Goal: Task Accomplishment & Management: Use online tool/utility

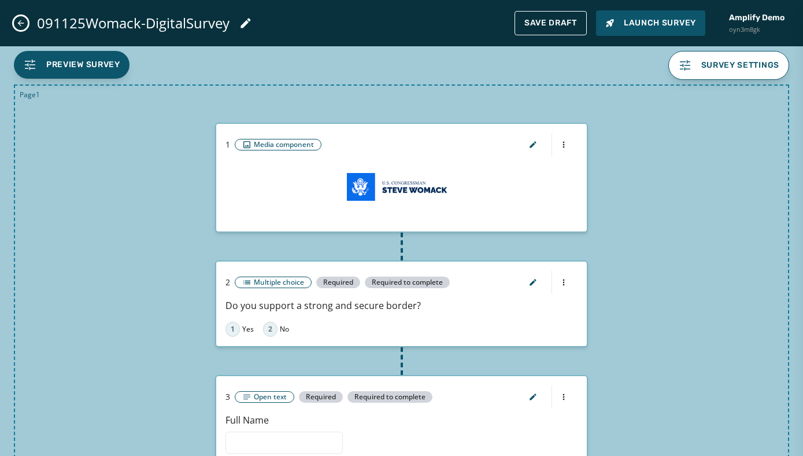
scroll to position [312, 0]
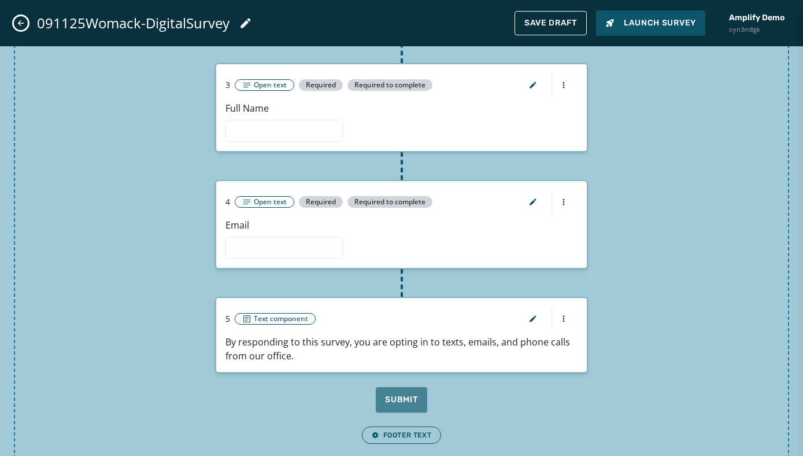
click at [20, 26] on icon "Close admin drawer" at bounding box center [20, 23] width 9 height 9
type input "**********"
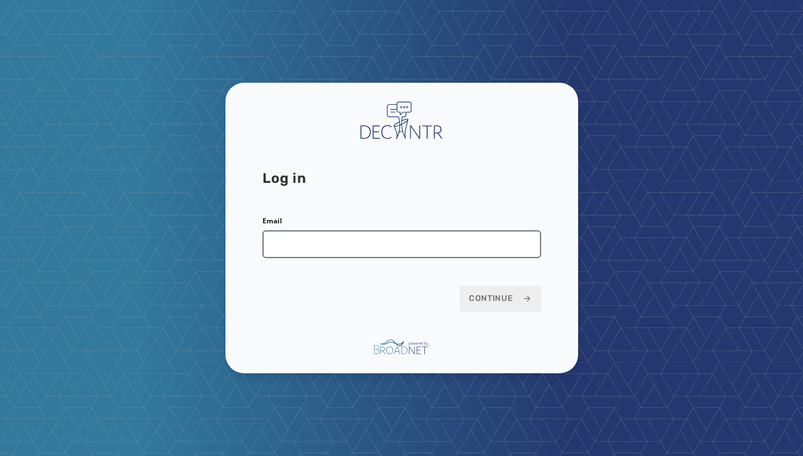
click at [291, 244] on input "Email" at bounding box center [402, 244] width 279 height 28
type input "**********"
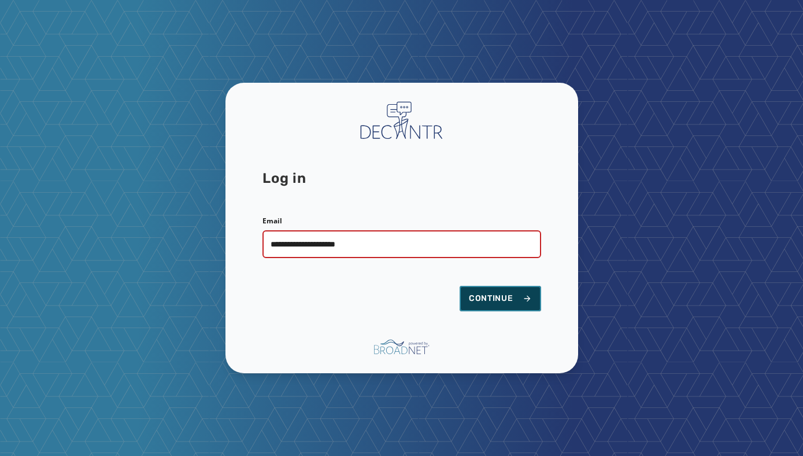
click at [516, 295] on span "Continue" at bounding box center [500, 299] width 63 height 12
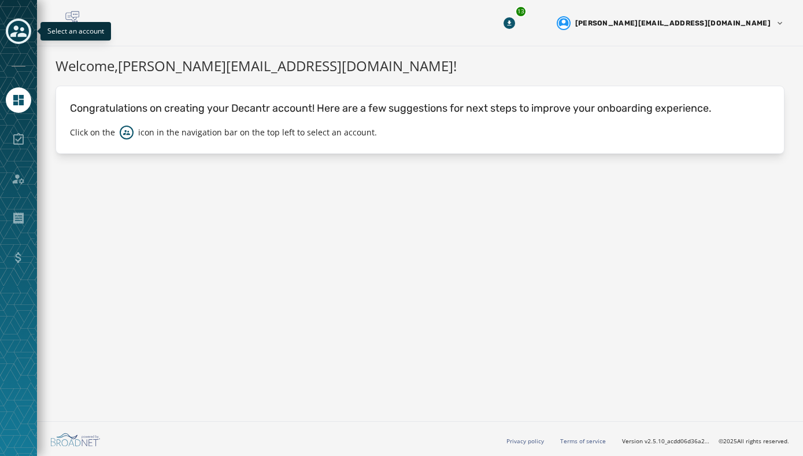
click at [13, 32] on icon "Toggle account select drawer" at bounding box center [18, 31] width 16 height 12
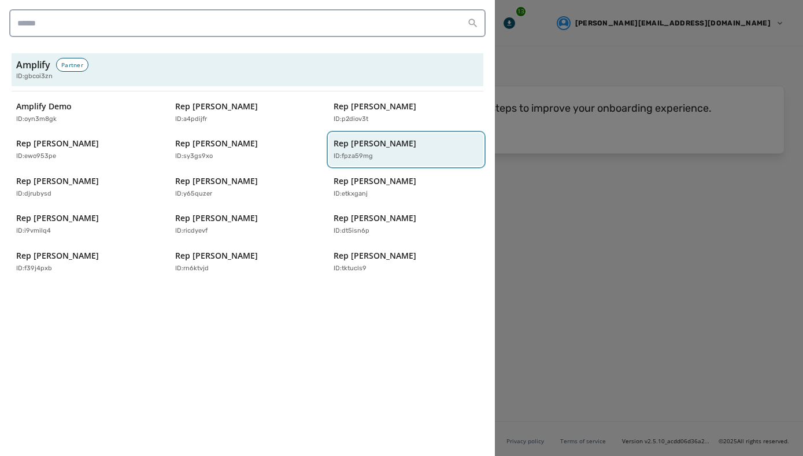
click at [348, 147] on p "Rep [PERSON_NAME]" at bounding box center [375, 144] width 83 height 12
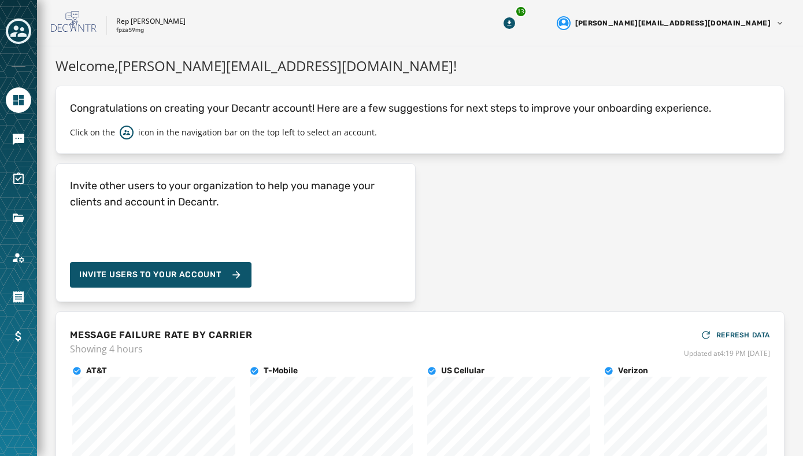
scroll to position [132, 0]
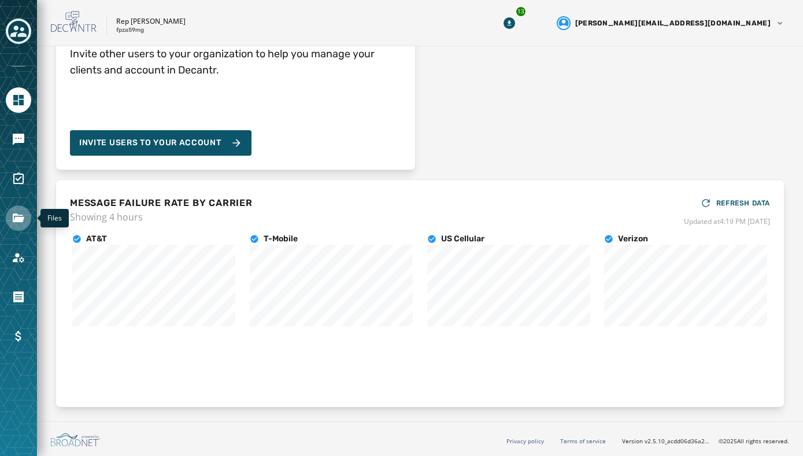
click at [18, 215] on icon "Navigate to Files" at bounding box center [19, 217] width 12 height 9
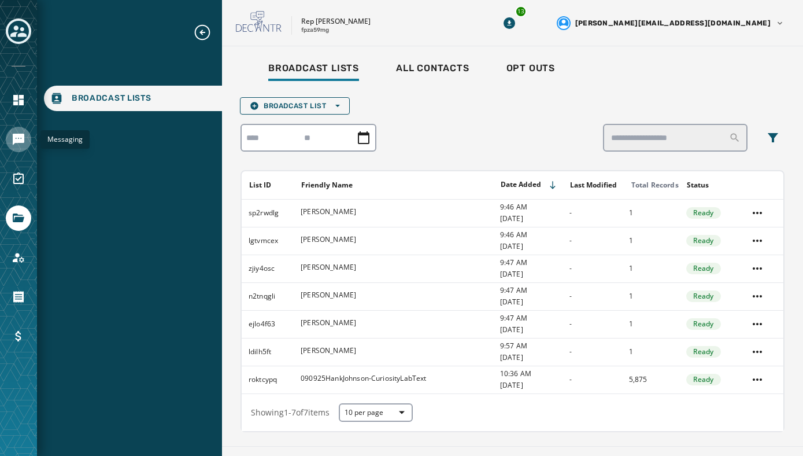
click at [21, 132] on icon "Navigate to Messaging" at bounding box center [19, 139] width 14 height 14
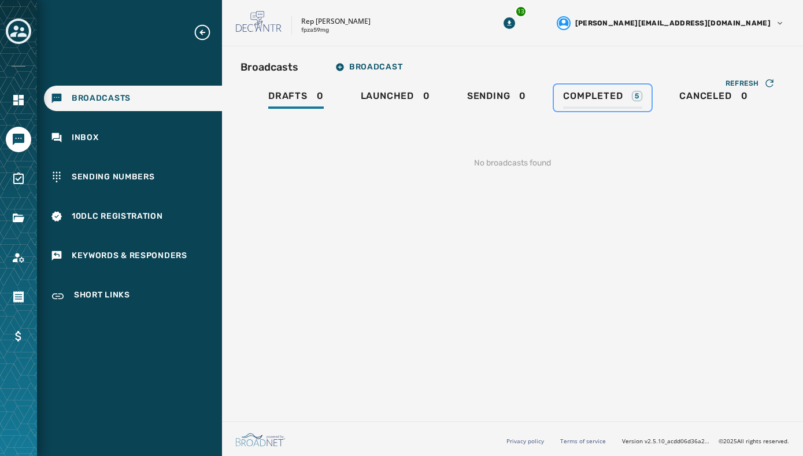
click at [589, 91] on span "Completed" at bounding box center [593, 96] width 60 height 12
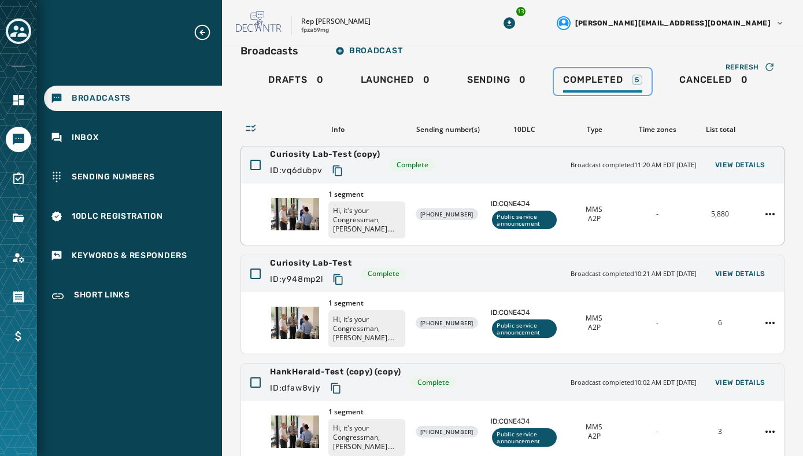
scroll to position [19, 0]
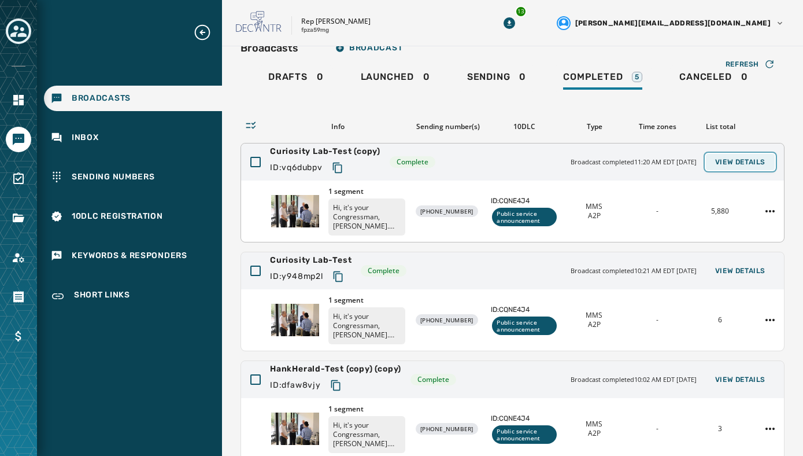
click at [746, 160] on span "View Details" at bounding box center [740, 161] width 50 height 9
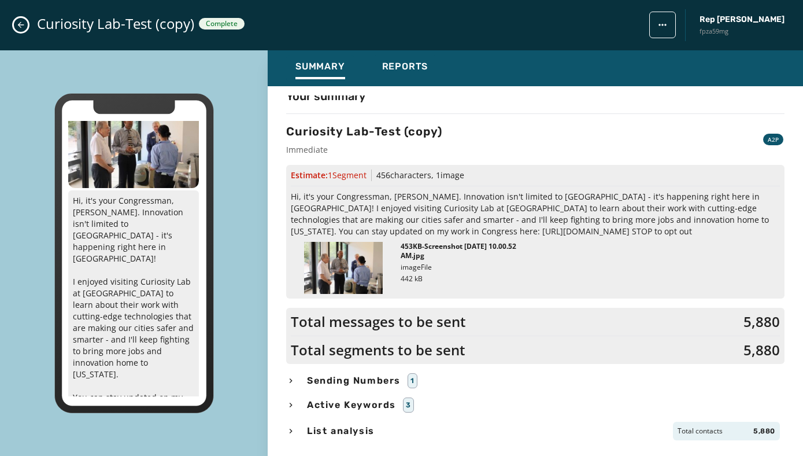
scroll to position [27, 0]
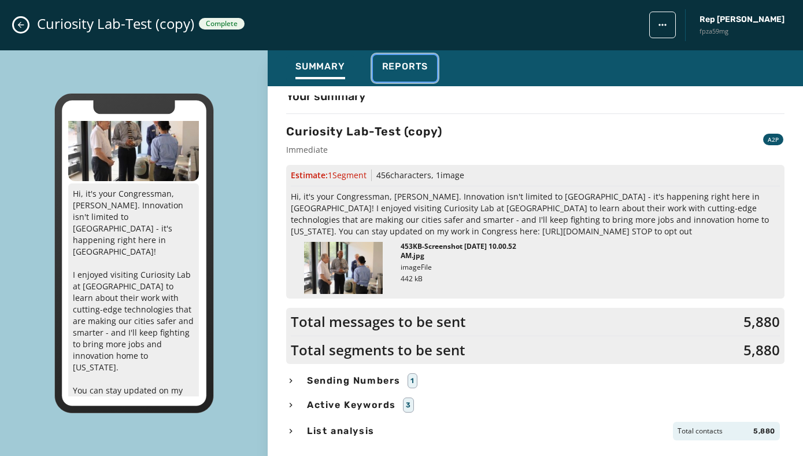
click at [402, 71] on span "Reports" at bounding box center [405, 67] width 46 height 12
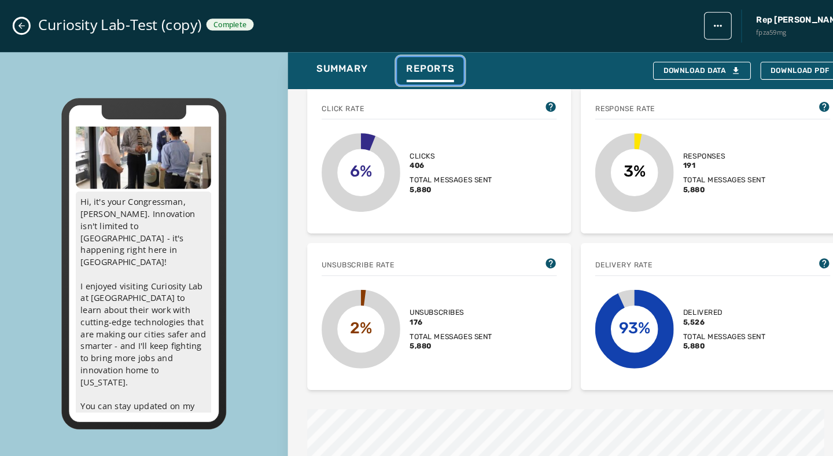
scroll to position [308, 0]
